Goal: Find specific page/section: Find specific page/section

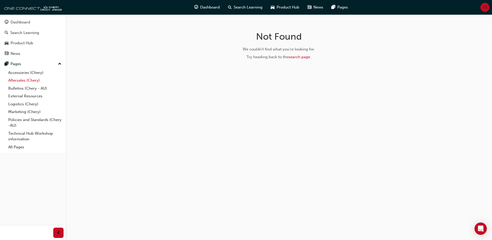
click at [12, 80] on link "Aftersales (Chery)" at bounding box center [34, 80] width 57 height 8
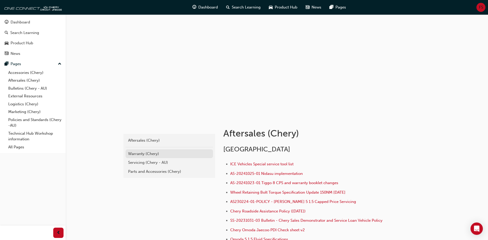
click at [142, 154] on div "Warranty (Chery)" at bounding box center [169, 154] width 82 height 6
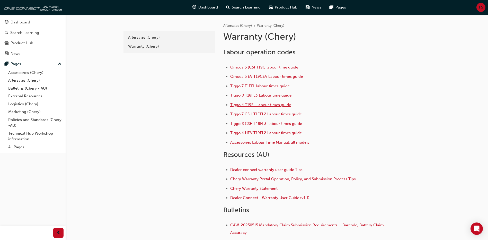
click at [274, 103] on span "Tiggo 4 T19FL Labour times guide" at bounding box center [260, 104] width 61 height 5
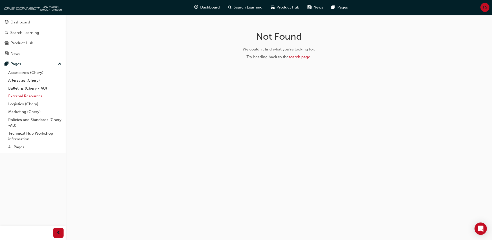
click at [26, 94] on link "External Resources" at bounding box center [34, 96] width 57 height 8
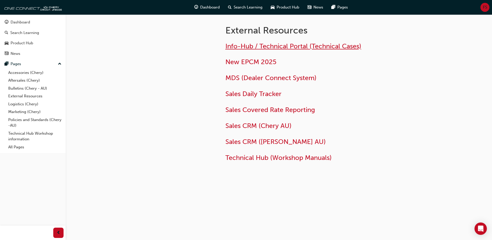
click at [252, 44] on span "Info-Hub / Technical Portal (Technical Cases)" at bounding box center [294, 46] width 136 height 8
